Goal: Find specific page/section

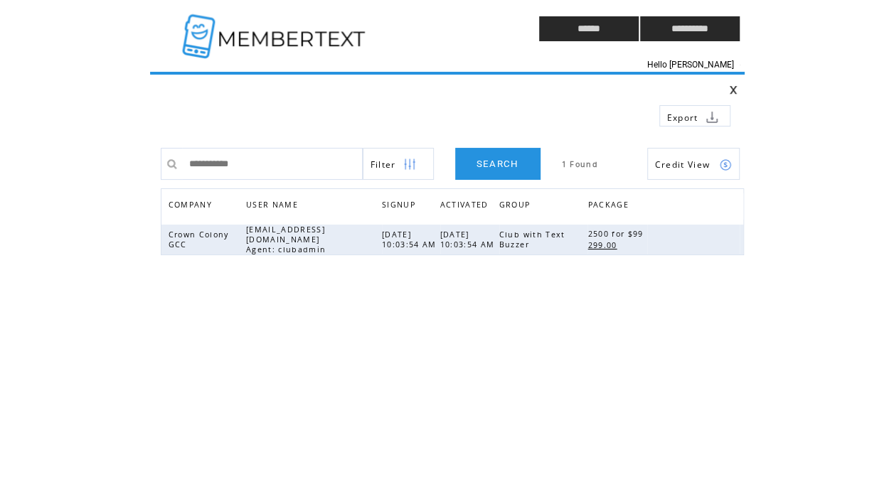
click at [280, 153] on input "**********" at bounding box center [272, 164] width 181 height 32
type input "*"
type input "*********"
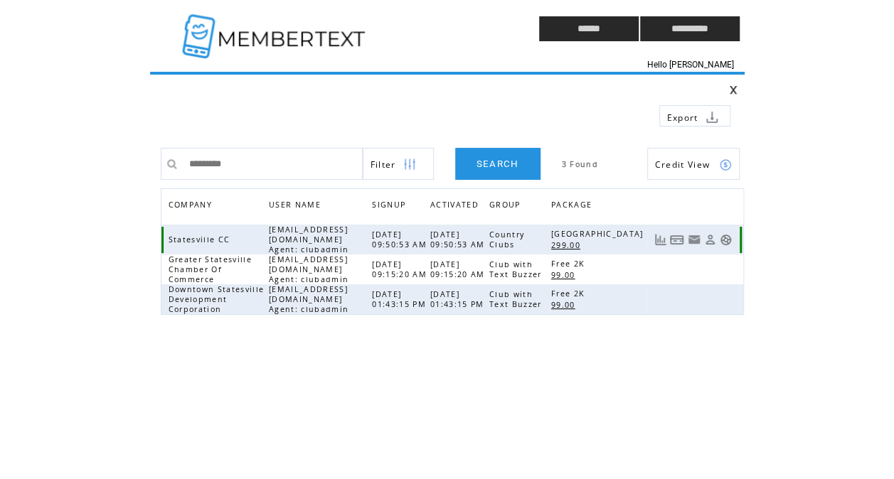
click at [728, 235] on link at bounding box center [726, 240] width 12 height 12
